Goal: Task Accomplishment & Management: Complete application form

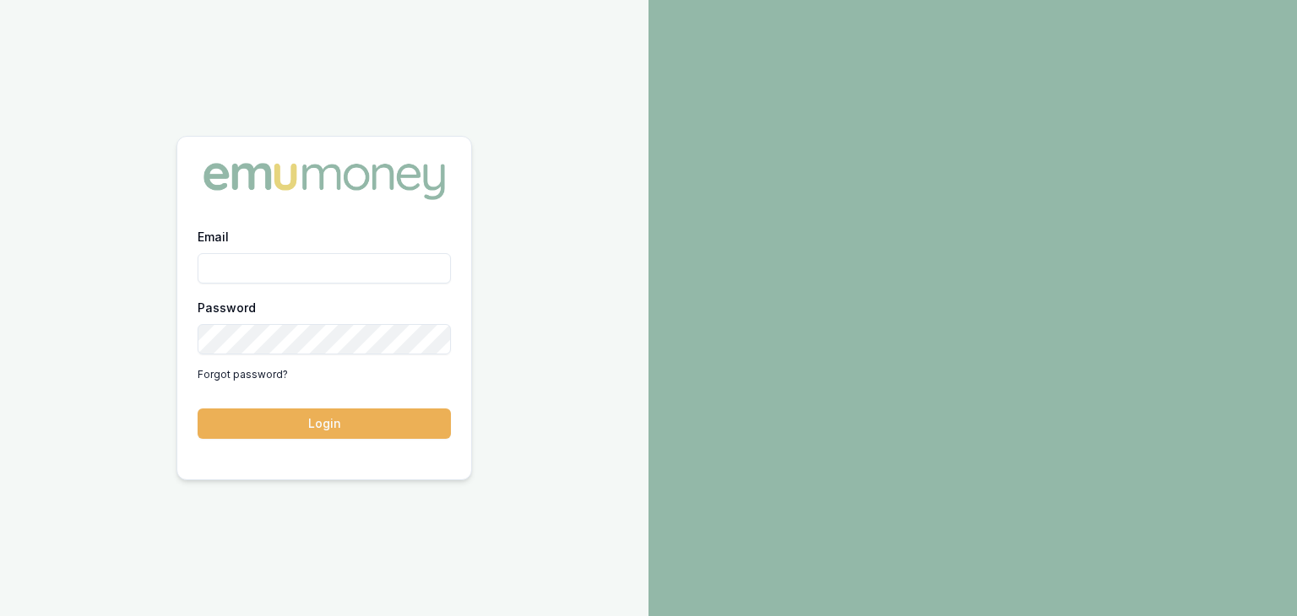
click at [242, 278] on input "Email" at bounding box center [324, 268] width 253 height 30
type input "[PERSON_NAME][EMAIL_ADDRESS][PERSON_NAME][DOMAIN_NAME]"
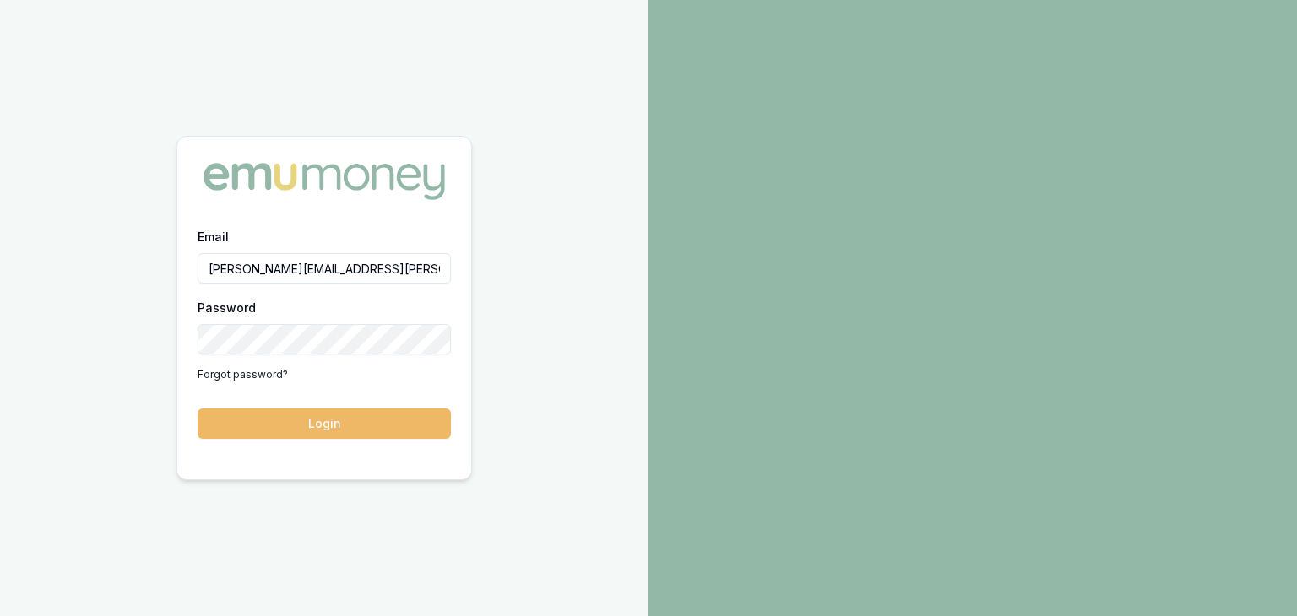
click at [331, 409] on form "Email [PERSON_NAME][EMAIL_ADDRESS][PERSON_NAME][DOMAIN_NAME] Password Forgot pa…" at bounding box center [324, 332] width 253 height 213
click at [327, 415] on button "Login" at bounding box center [324, 424] width 253 height 30
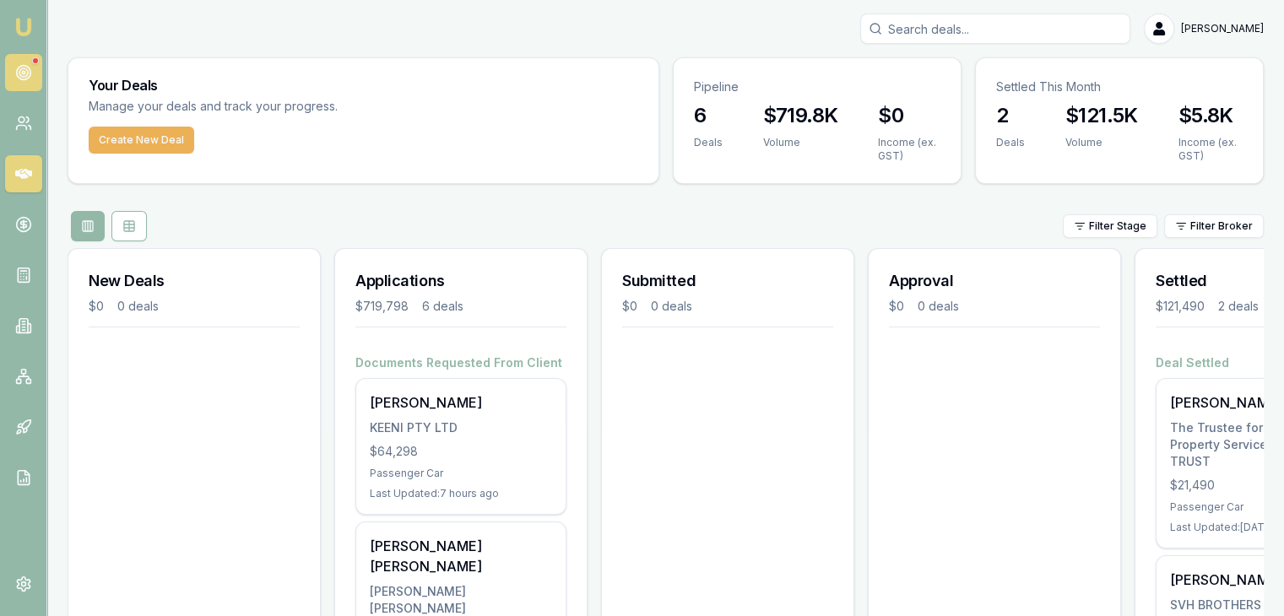
click at [25, 62] on link at bounding box center [23, 72] width 37 height 37
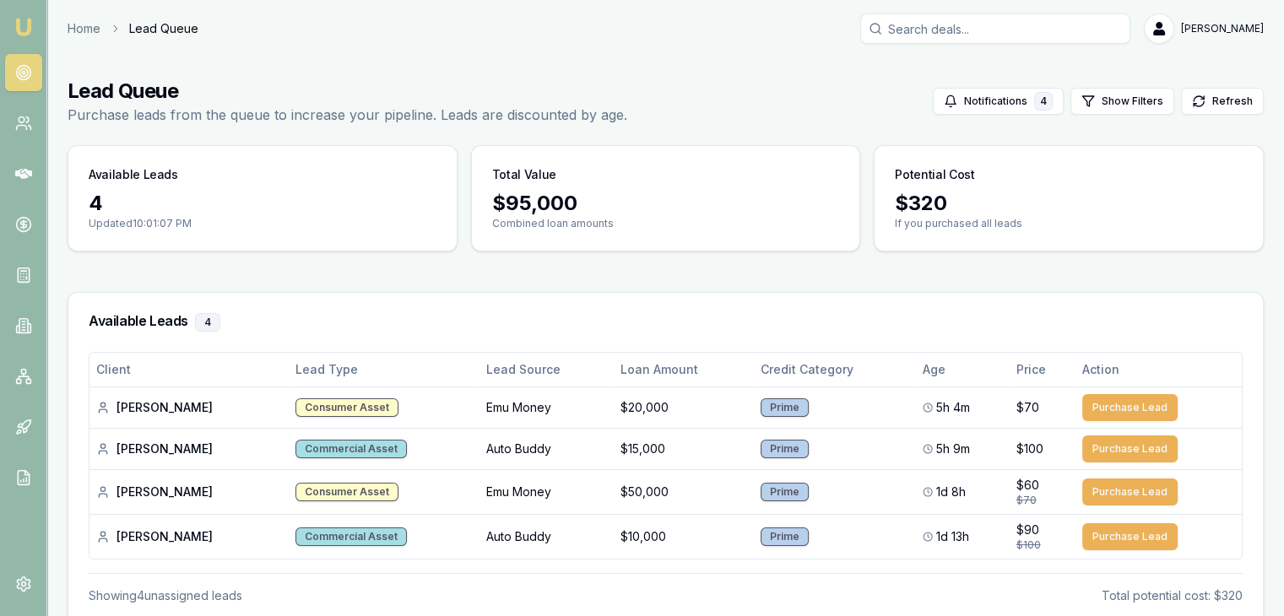
drag, startPoint x: 7, startPoint y: 178, endPoint x: 12, endPoint y: 201, distance: 23.4
click at [8, 180] on link at bounding box center [23, 173] width 37 height 37
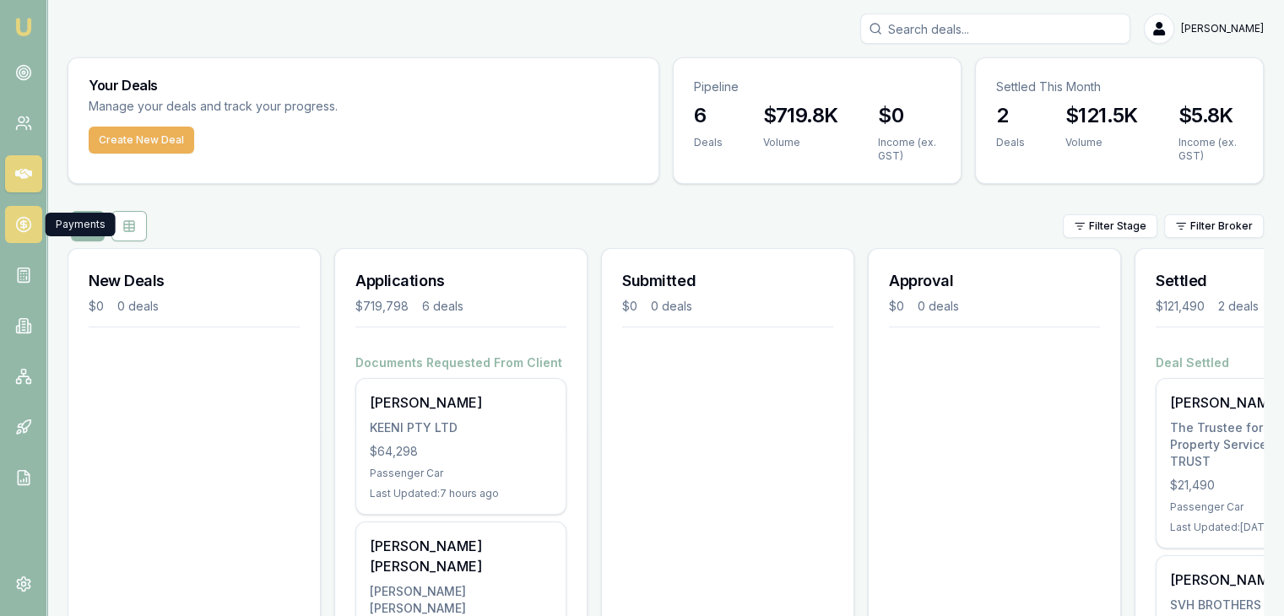
click at [20, 230] on icon at bounding box center [23, 224] width 17 height 17
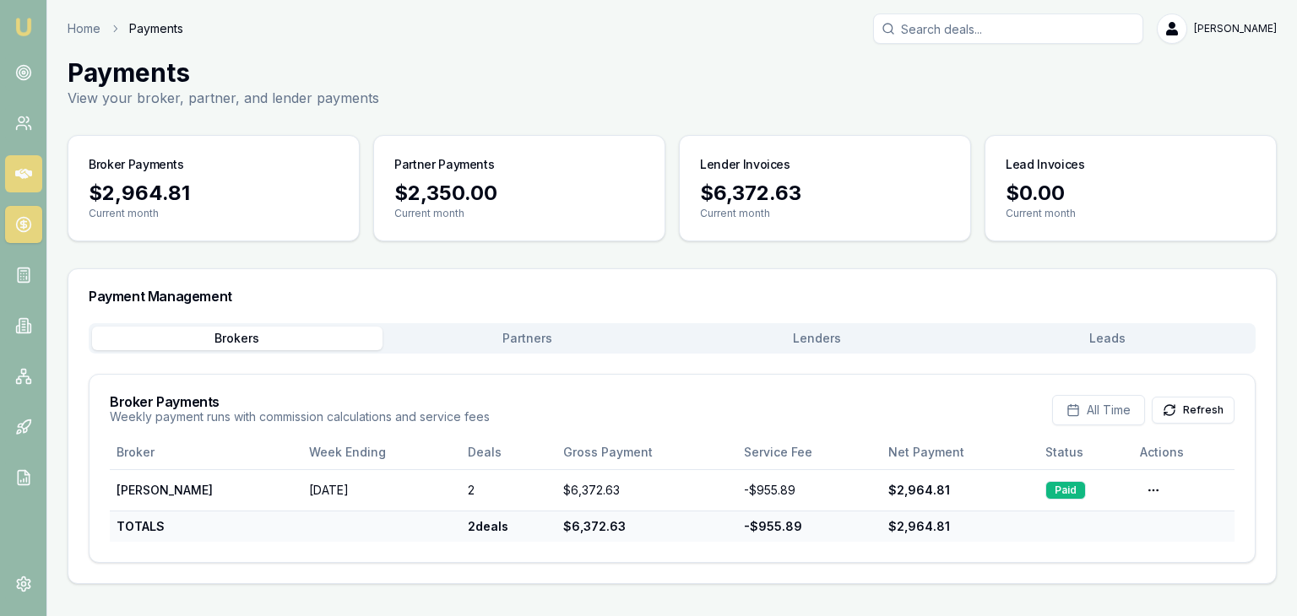
click at [26, 174] on icon at bounding box center [23, 174] width 17 height 17
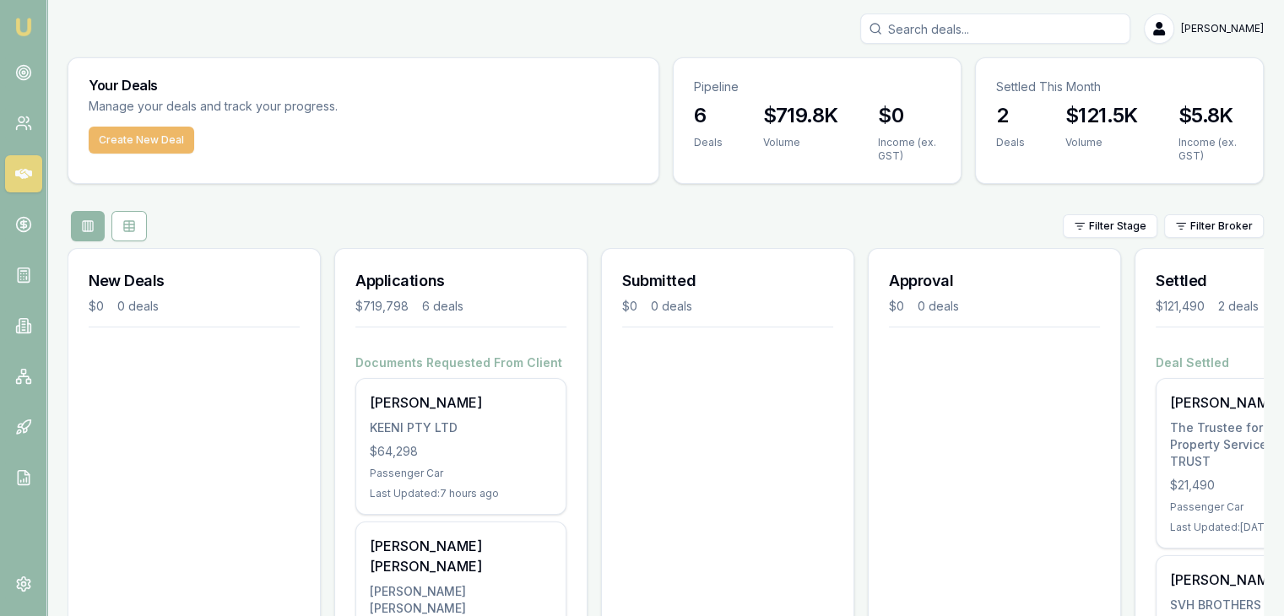
click at [146, 143] on button "Create New Deal" at bounding box center [142, 140] width 106 height 27
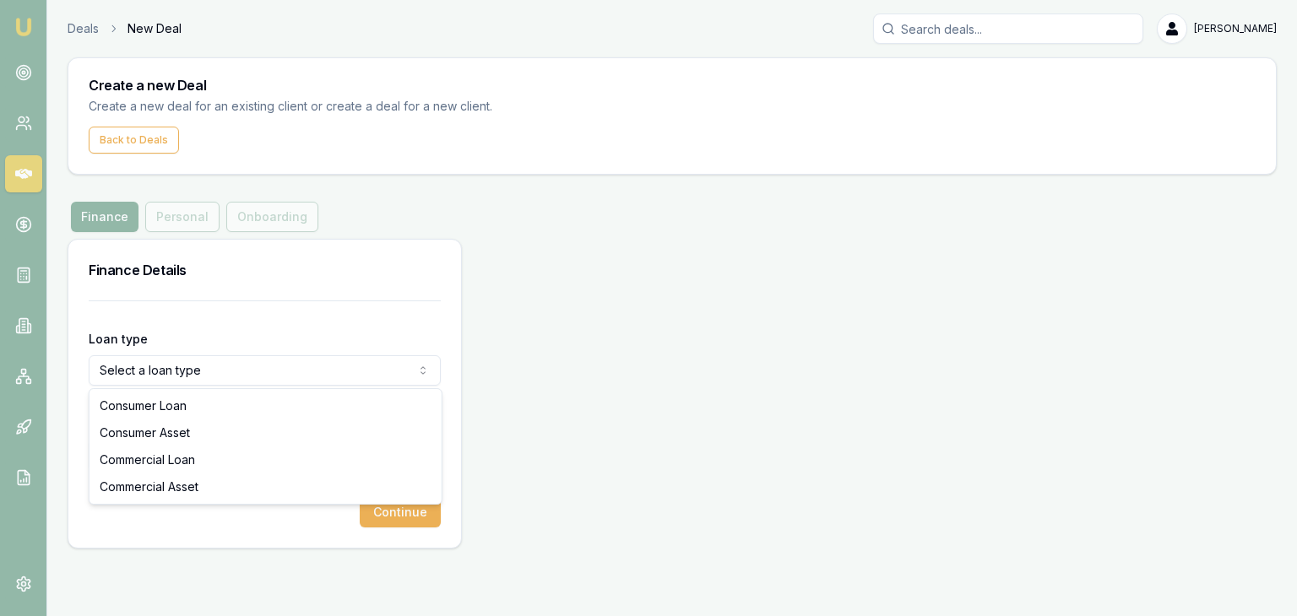
click at [272, 372] on html "Emu Broker Deals New Deal Pinkesh Patel Toggle Menu Create a new Deal Create a …" at bounding box center [648, 308] width 1297 height 616
select select "CONSUMER_ASSET"
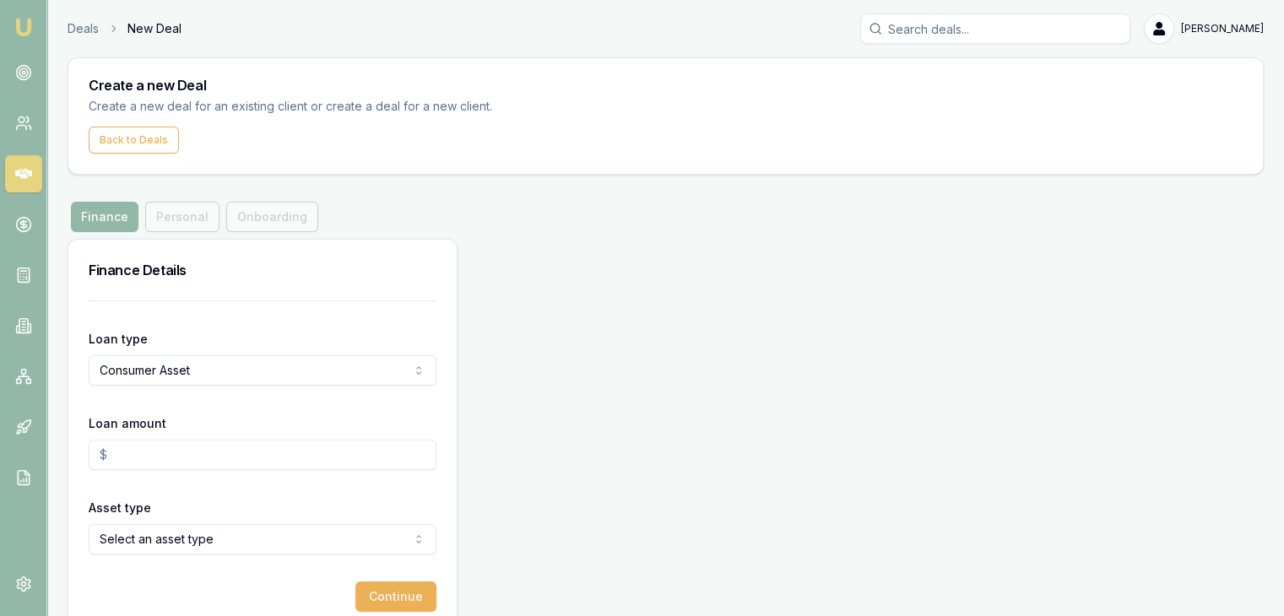
click at [233, 444] on input "Loan amount" at bounding box center [263, 455] width 348 height 30
type input "$58,000.00"
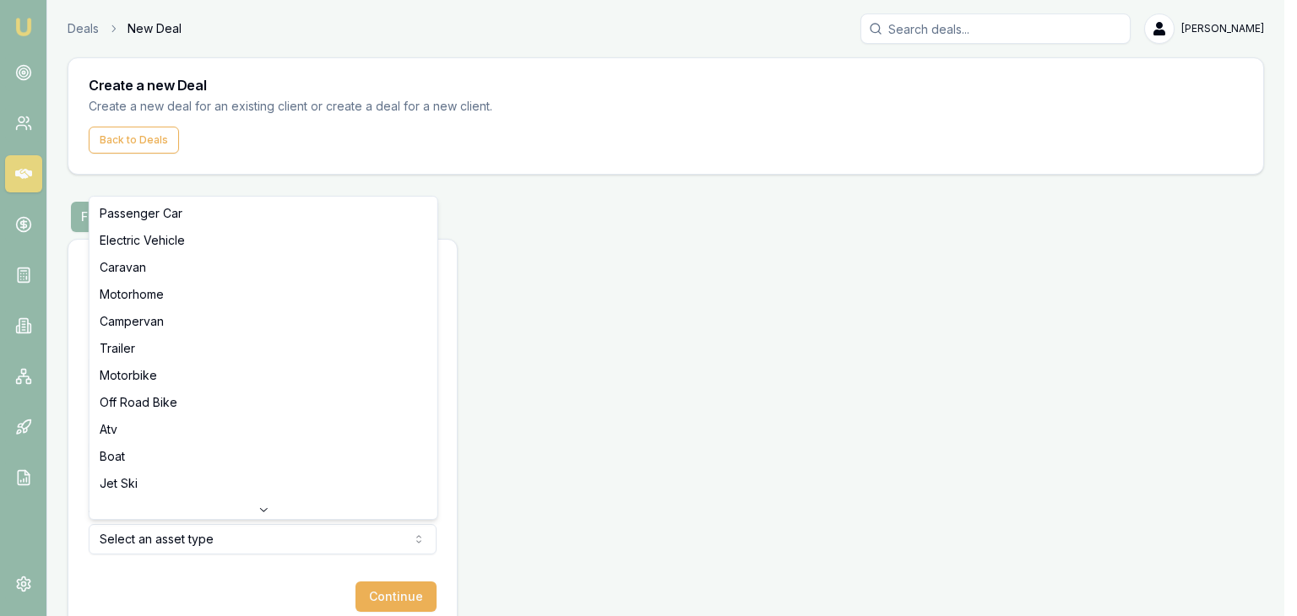
click at [300, 533] on html "Emu Broker Deals New Deal Pinkesh Patel Toggle Menu Create a new Deal Create a …" at bounding box center [648, 308] width 1297 height 616
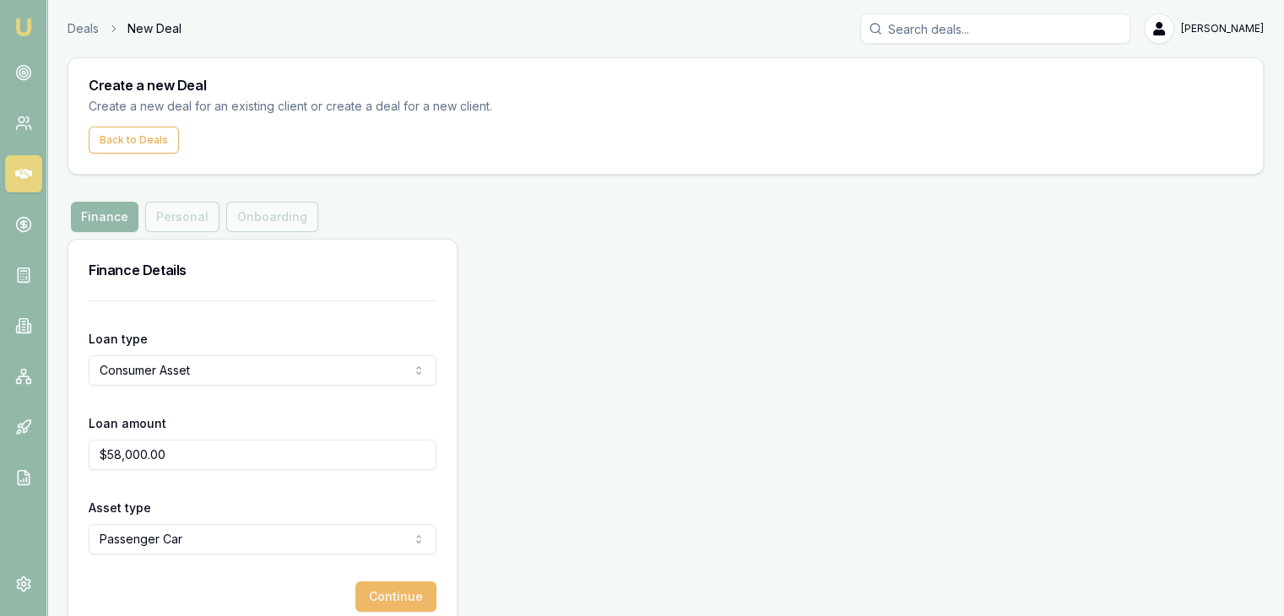
click at [372, 592] on button "Continue" at bounding box center [396, 597] width 81 height 30
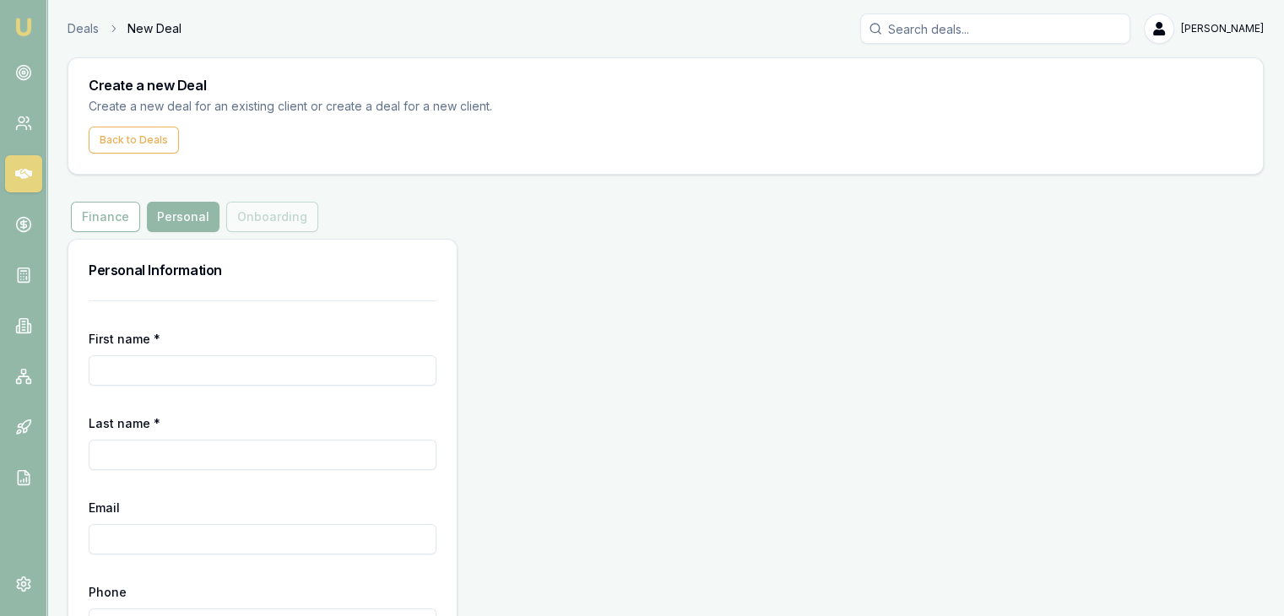
click at [117, 365] on input "First name *" at bounding box center [263, 371] width 348 height 30
type input "Krina"
type input "Patel"
click at [240, 541] on input "krinaumeshpatel@gmail" at bounding box center [263, 539] width 348 height 30
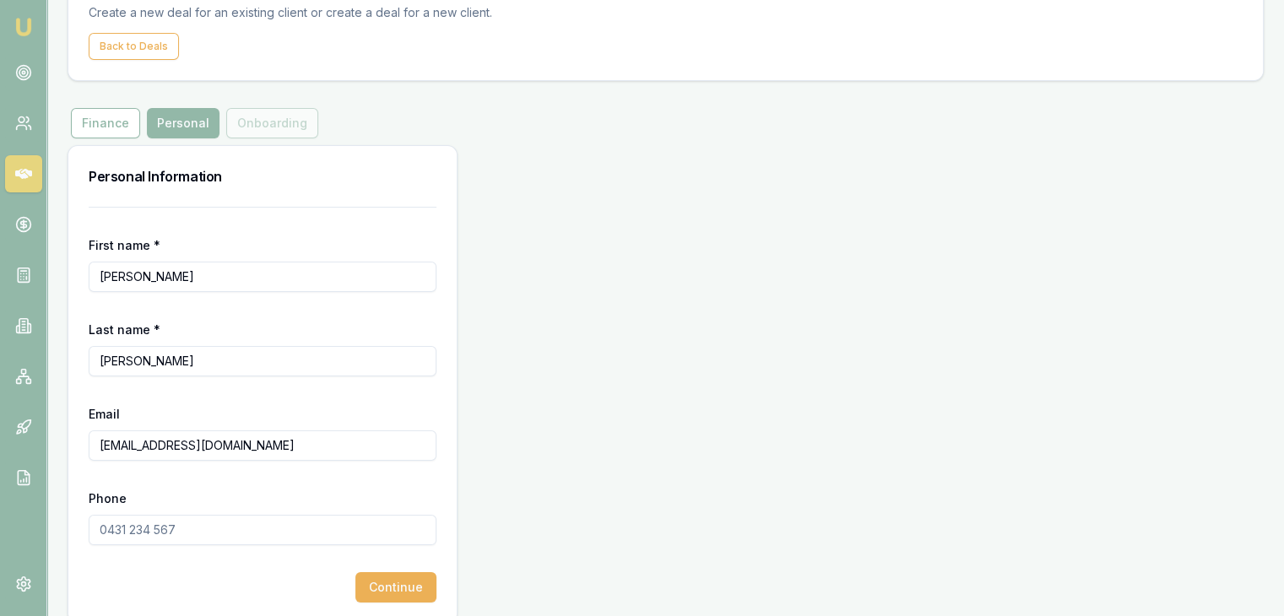
scroll to position [114, 0]
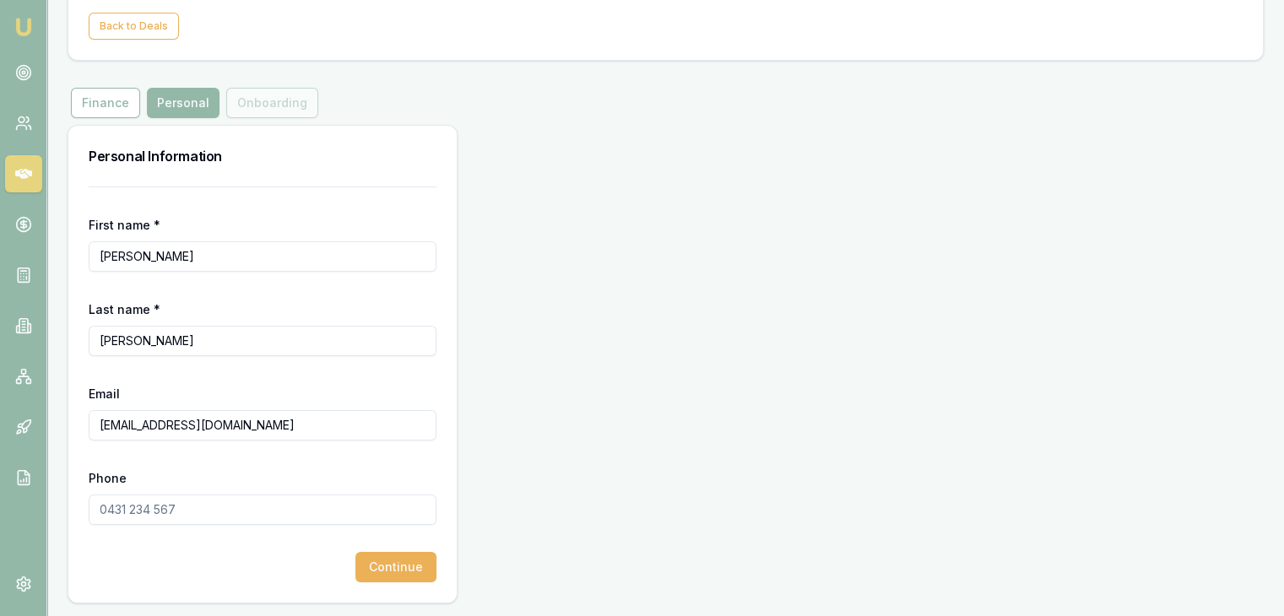
type input "krinaumeshpatel@gmail.com"
click at [172, 508] on input "Phone" at bounding box center [263, 510] width 348 height 30
type input "0469 853 059"
click at [415, 576] on button "Continue" at bounding box center [396, 567] width 81 height 30
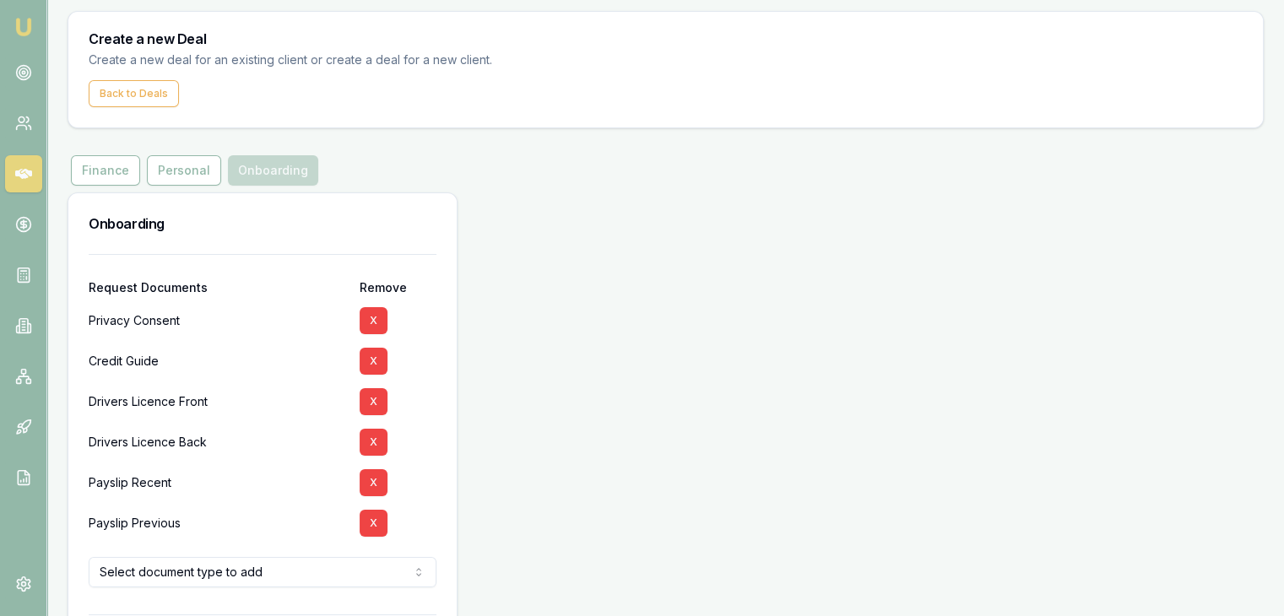
scroll to position [84, 0]
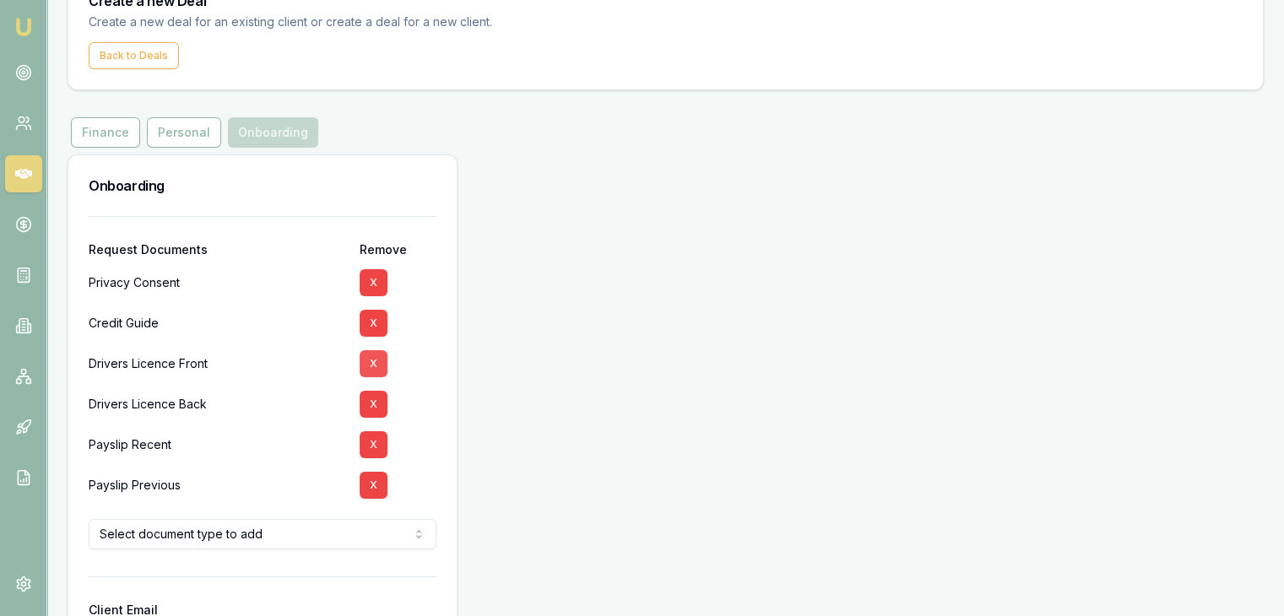
click at [377, 356] on button "X" at bounding box center [374, 363] width 28 height 27
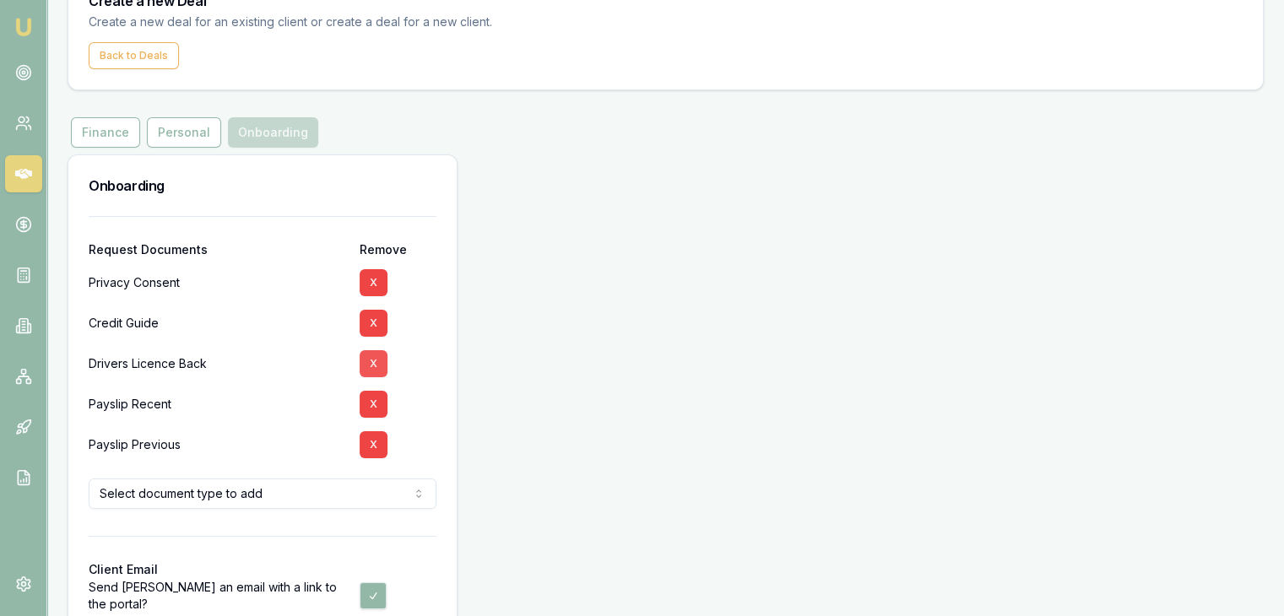
click at [375, 362] on button "X" at bounding box center [374, 363] width 28 height 27
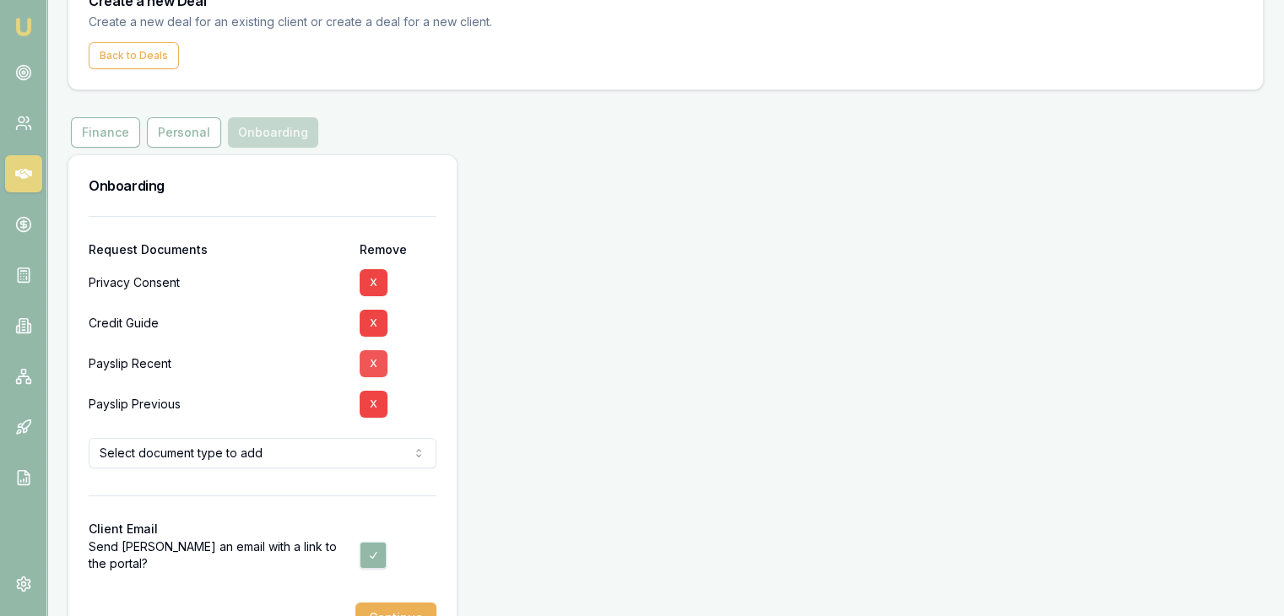
click at [371, 372] on button "X" at bounding box center [374, 363] width 28 height 27
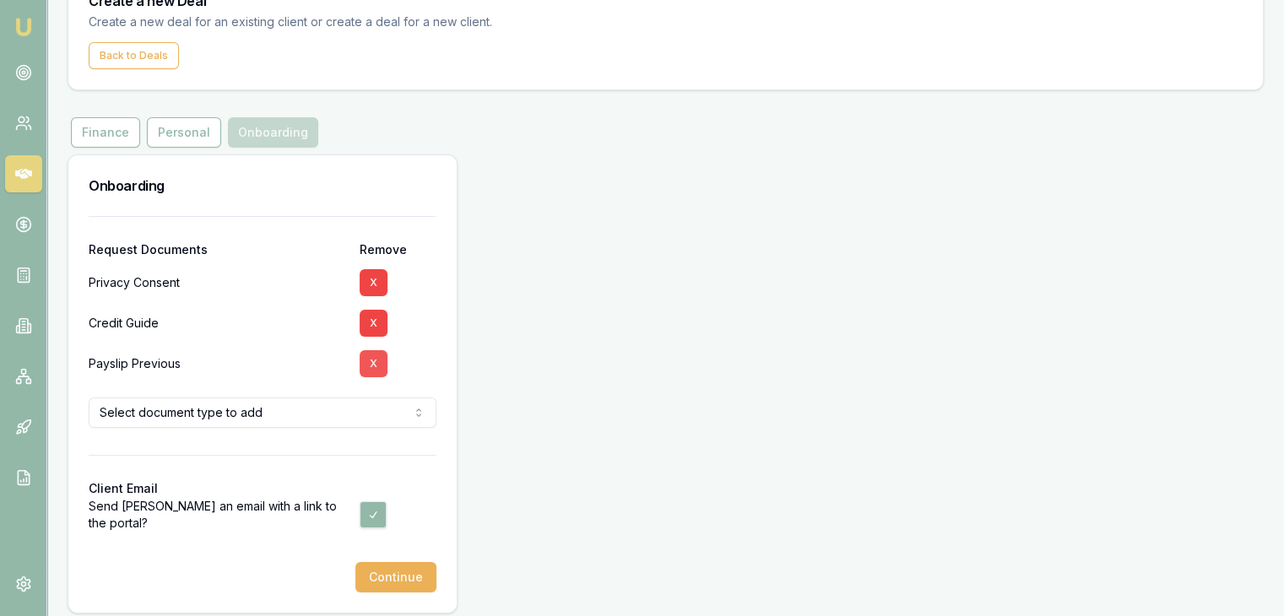
click at [371, 372] on button "X" at bounding box center [374, 363] width 28 height 27
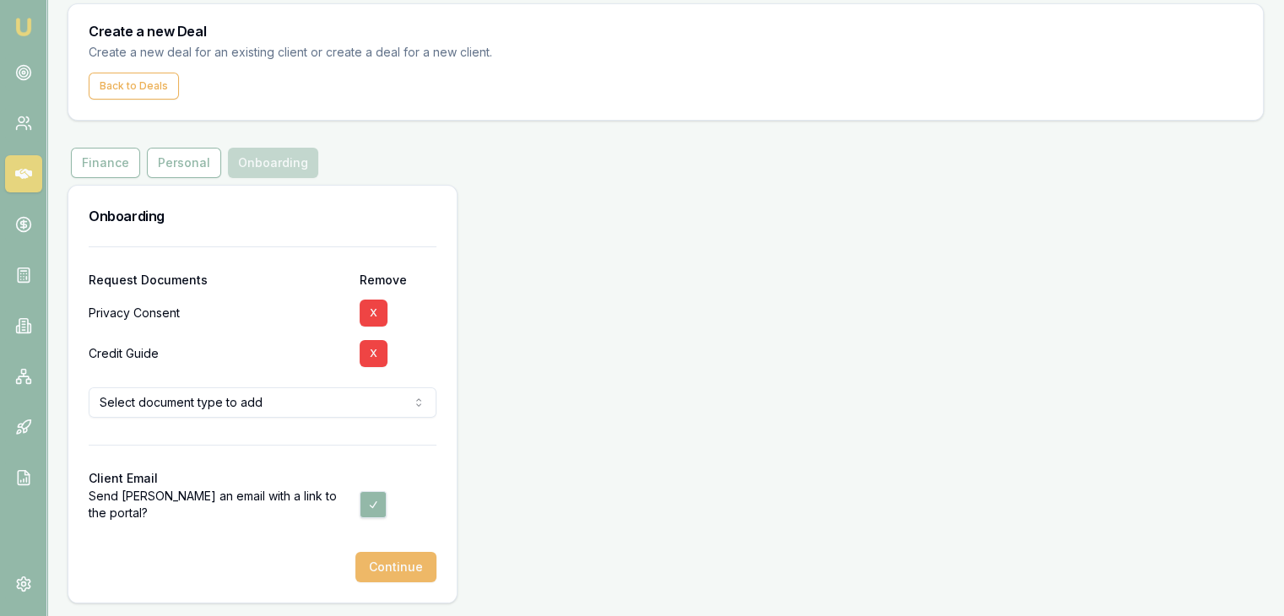
click at [388, 572] on button "Continue" at bounding box center [396, 567] width 81 height 30
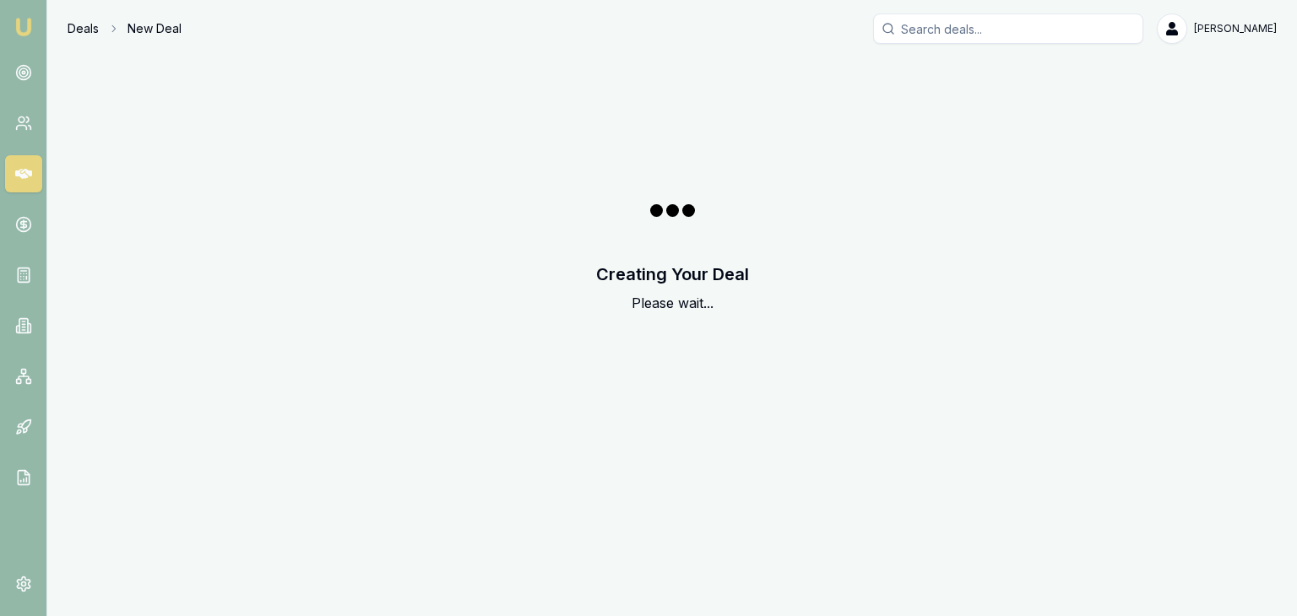
click at [85, 30] on link "Deals" at bounding box center [83, 28] width 31 height 17
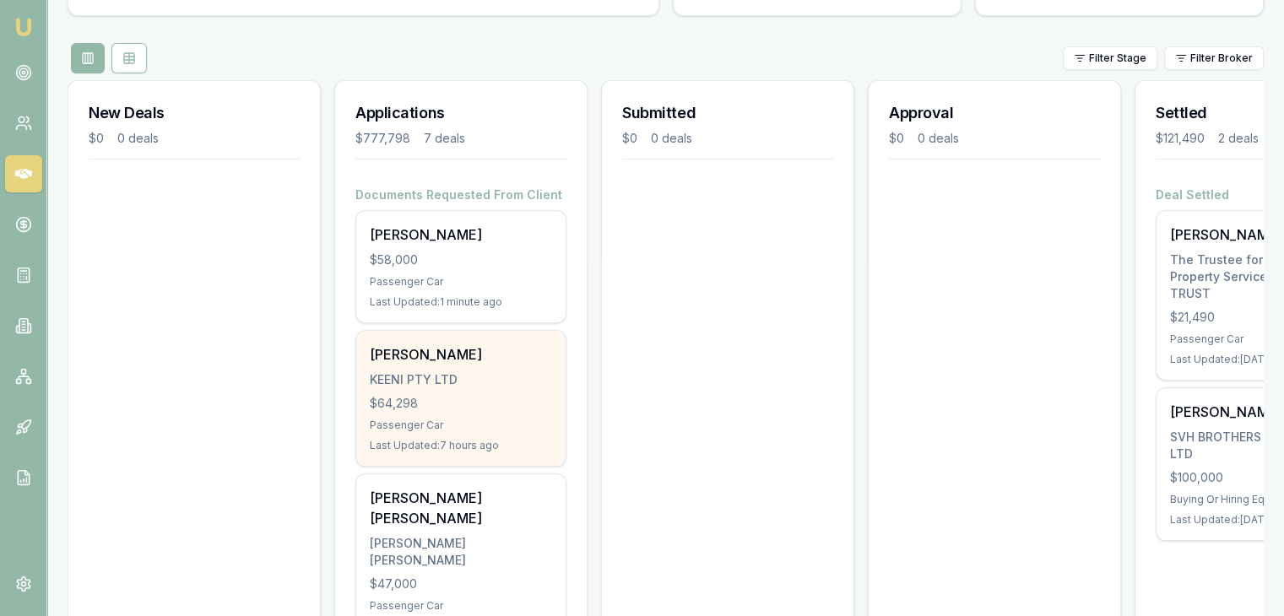
scroll to position [169, 0]
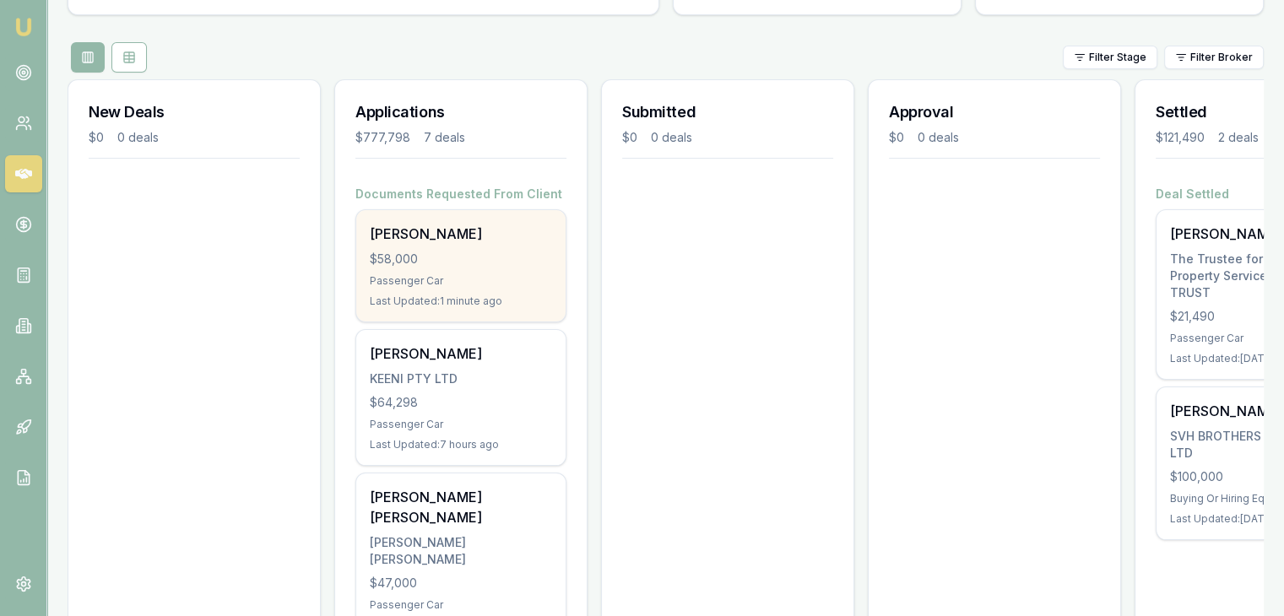
click at [446, 284] on div "Passenger Car" at bounding box center [461, 281] width 182 height 14
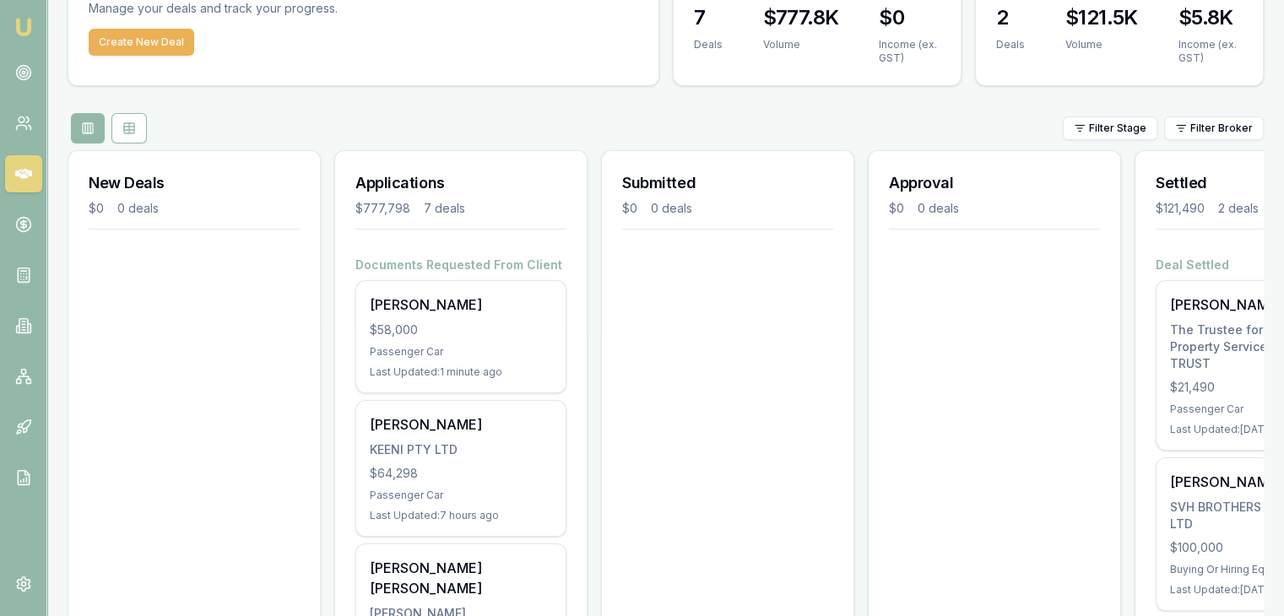
scroll to position [0, 0]
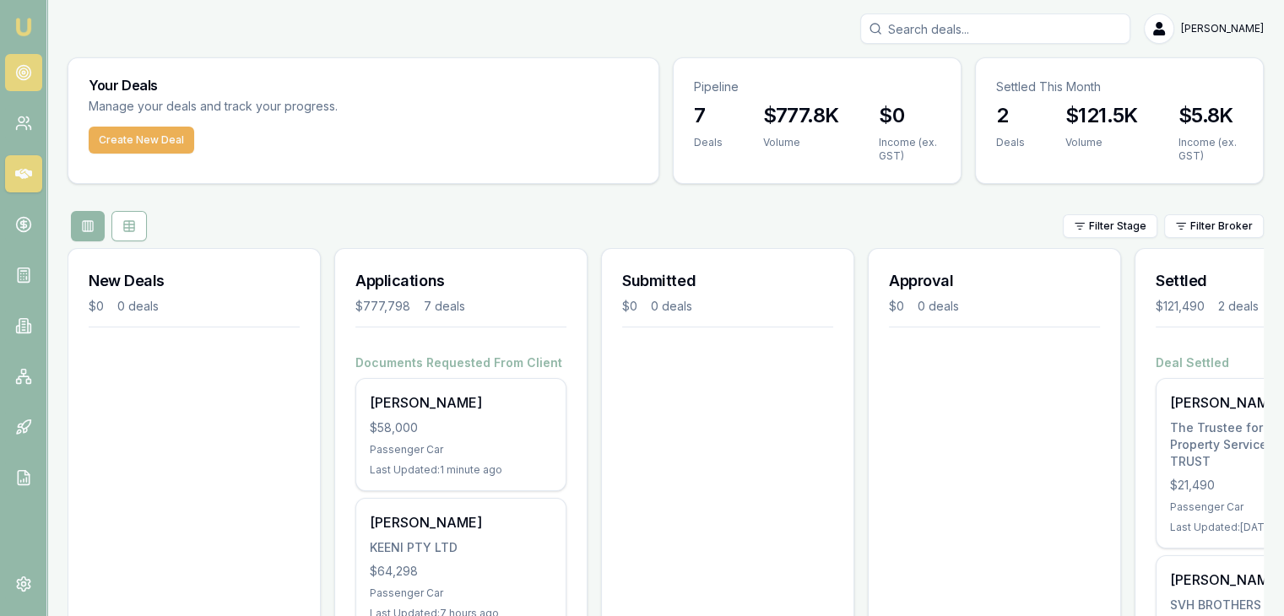
click at [24, 66] on circle at bounding box center [23, 73] width 14 height 14
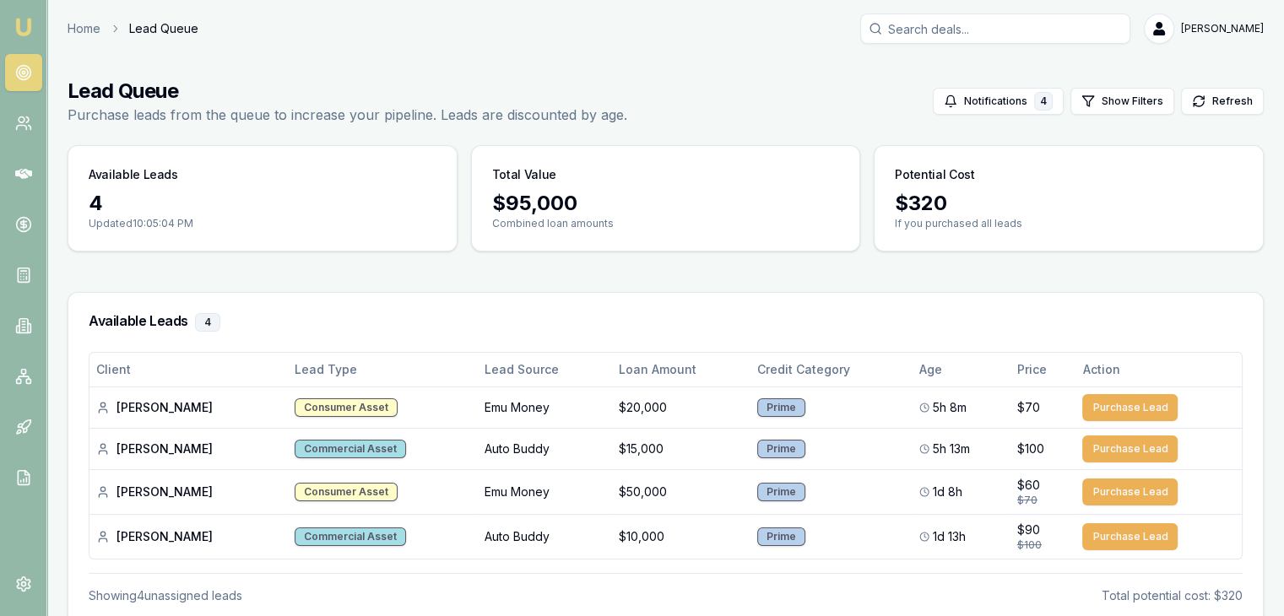
click at [24, 30] on img at bounding box center [24, 27] width 20 height 20
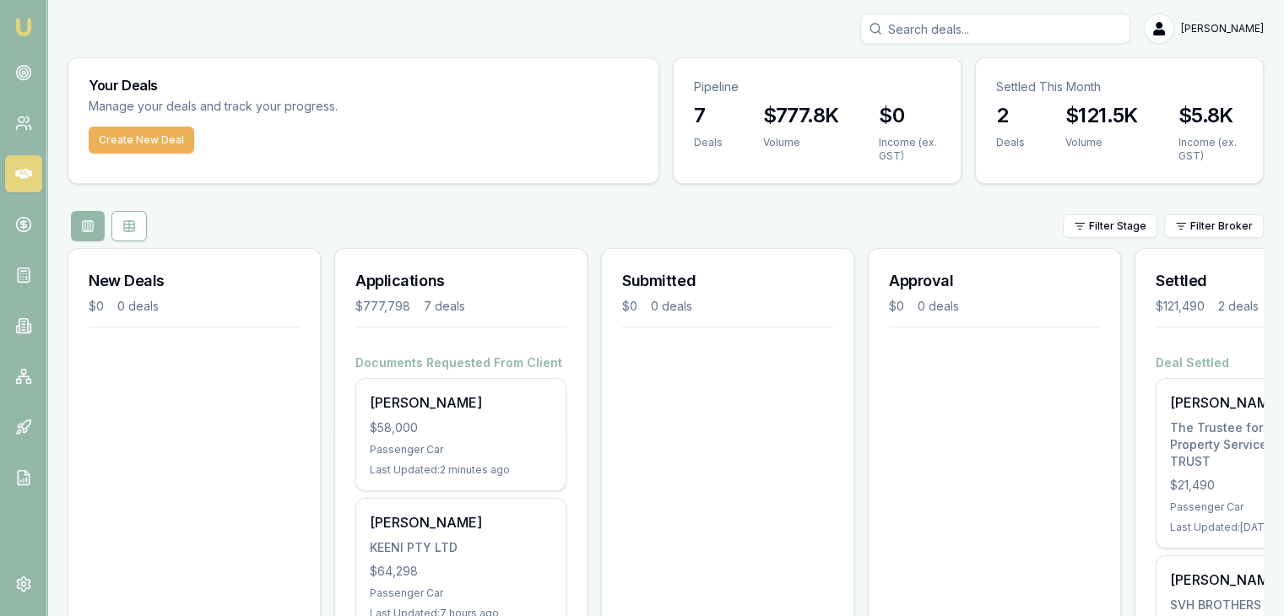
click at [17, 30] on img at bounding box center [24, 27] width 20 height 20
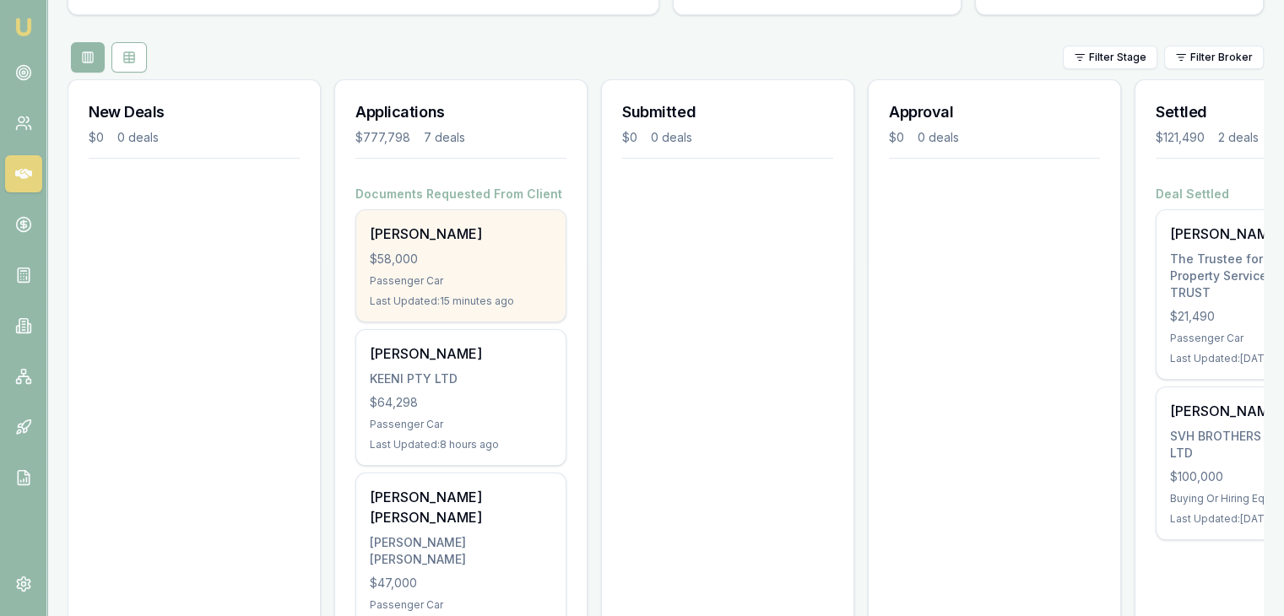
scroll to position [253, 0]
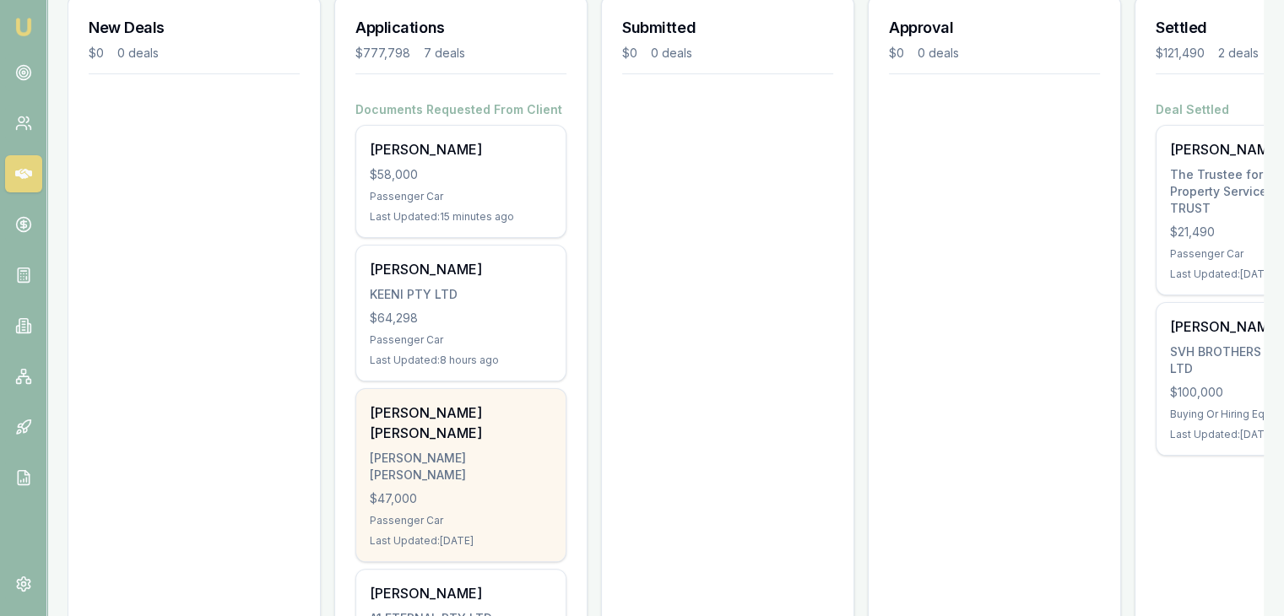
click at [412, 446] on div "Kalpeshkumar Rameshbhai Patel PATEL, KALPESHKUMAR RAMESHBHAI $47,000 Passenger …" at bounding box center [460, 475] width 209 height 172
click at [443, 451] on div "PATEL, KALPESHKUMAR RAMESHBHAI" at bounding box center [461, 467] width 182 height 34
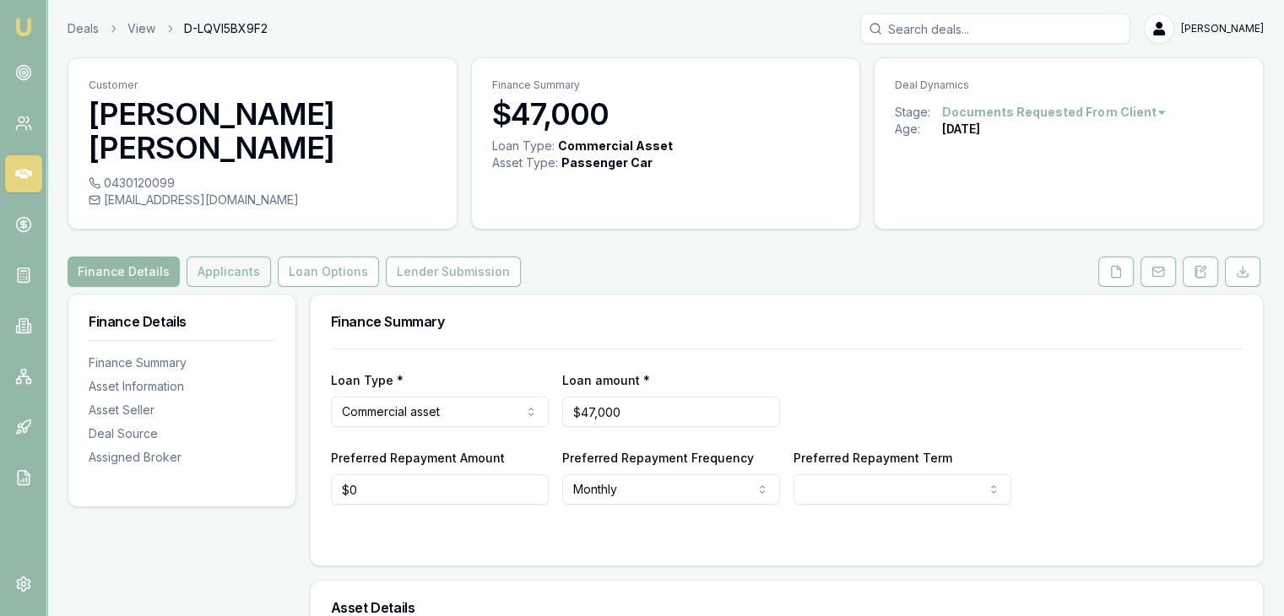
click at [214, 279] on button "Applicants" at bounding box center [229, 272] width 84 height 30
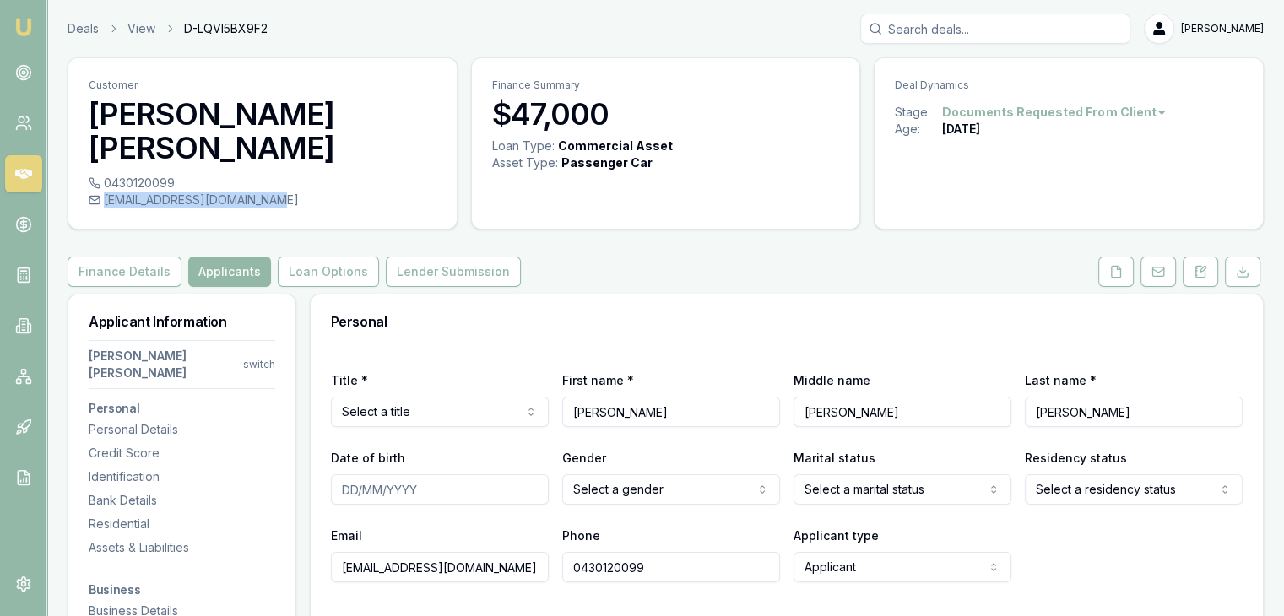
drag, startPoint x: 105, startPoint y: 201, endPoint x: 259, endPoint y: 203, distance: 154.5
click at [259, 203] on div "kalpeshpatel.eti@gmail.com" at bounding box center [263, 200] width 348 height 17
copy div "kalpeshpatel.eti@gmail.com"
drag, startPoint x: 103, startPoint y: 179, endPoint x: 174, endPoint y: 182, distance: 71.0
click at [174, 182] on div "0430120099" at bounding box center [263, 183] width 348 height 17
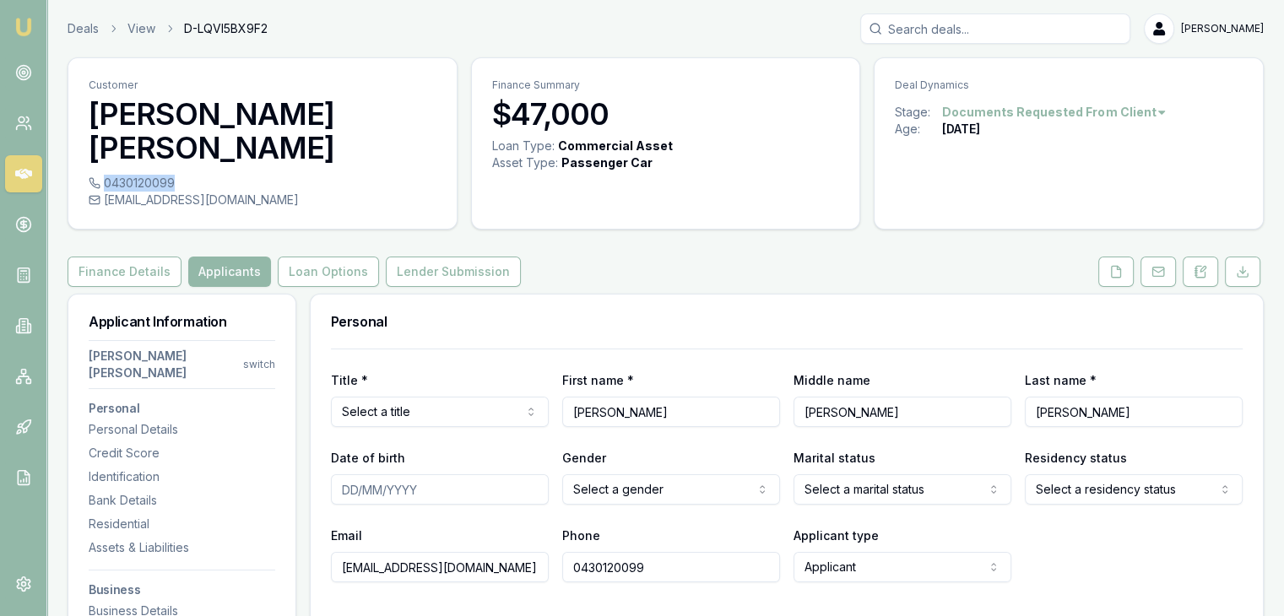
copy div "0430120099"
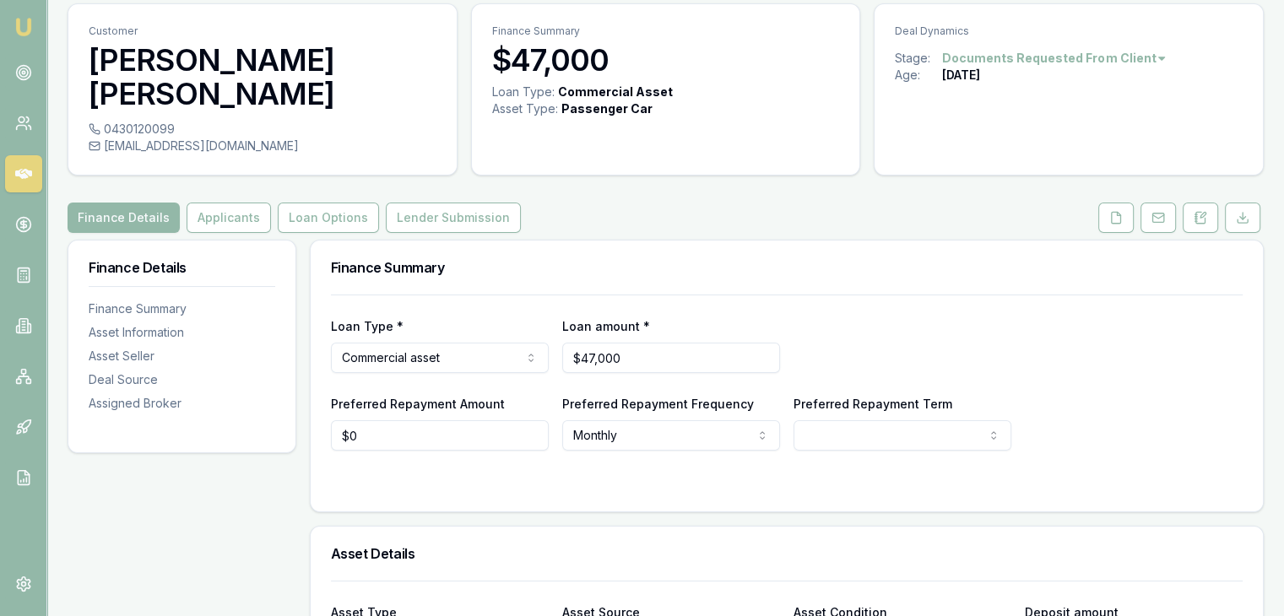
scroll to position [84, 0]
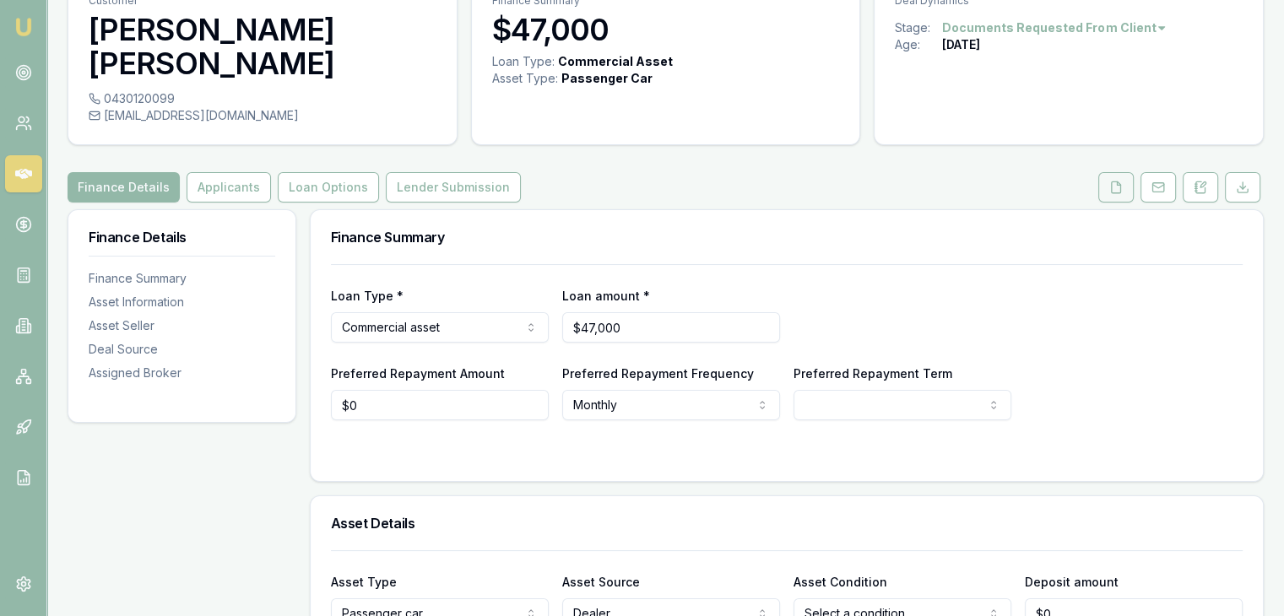
click at [1118, 188] on icon at bounding box center [1117, 188] width 14 height 14
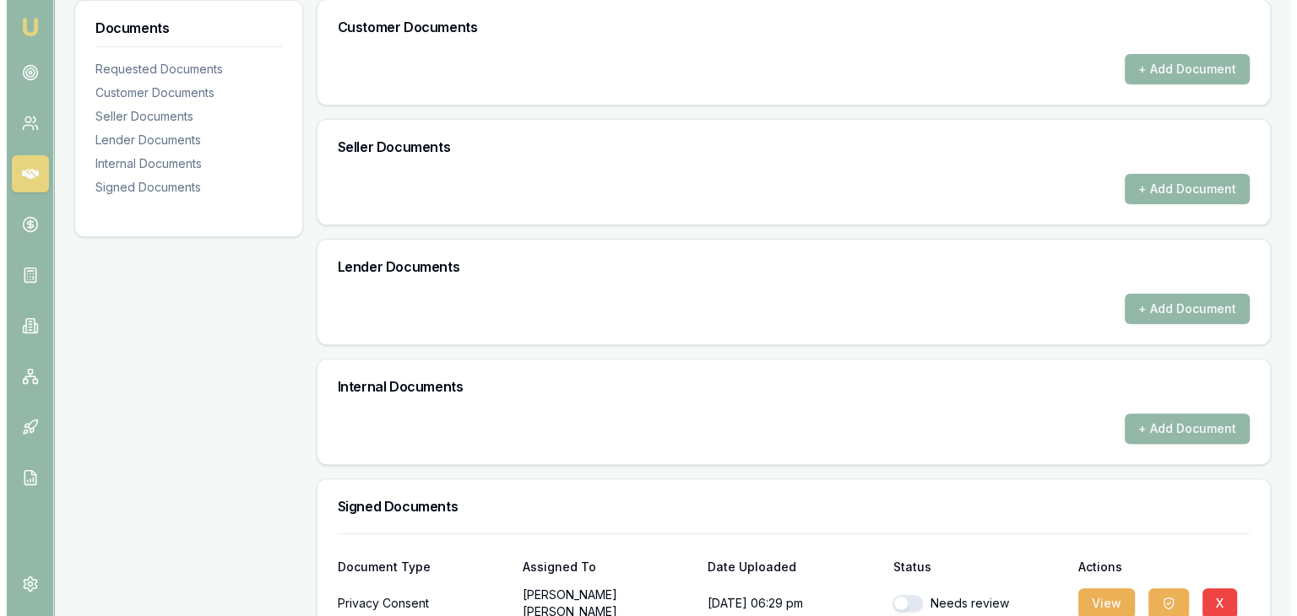
scroll to position [537, 0]
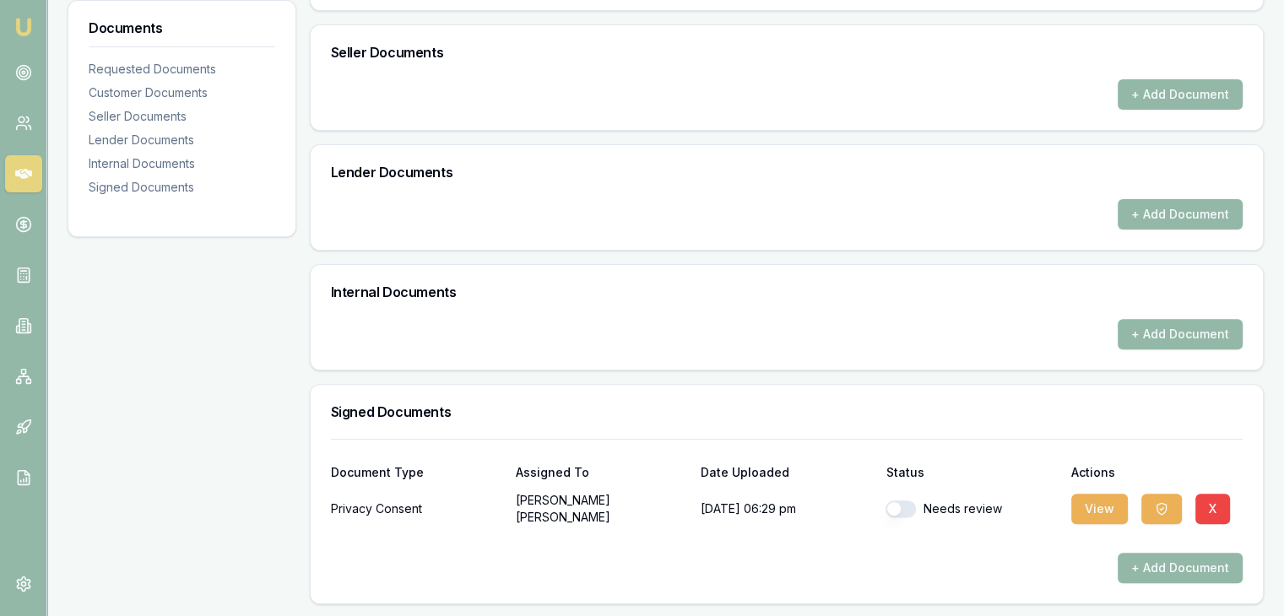
click at [895, 501] on button "button" at bounding box center [901, 509] width 30 height 17
checkbox input "true"
click at [1158, 505] on icon "button" at bounding box center [1162, 509] width 14 height 14
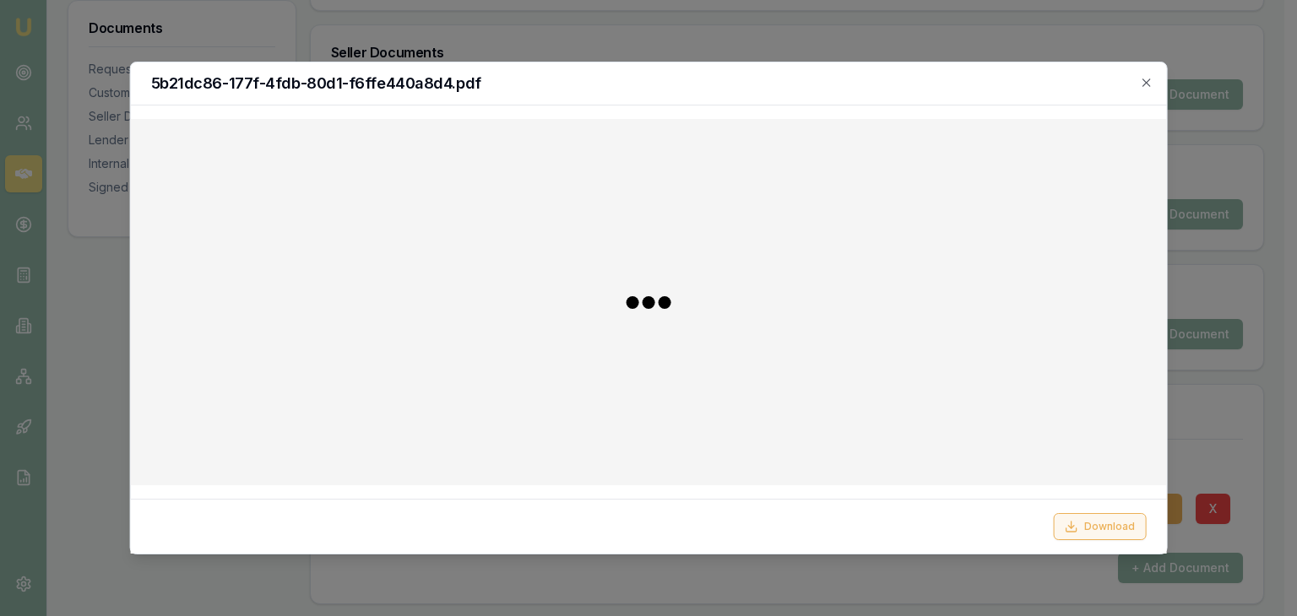
click at [1071, 531] on icon at bounding box center [1071, 527] width 14 height 14
